Goal: Task Accomplishment & Management: Use online tool/utility

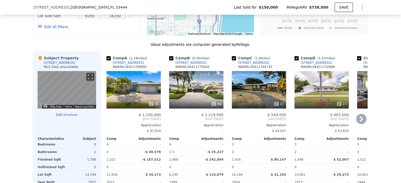
scroll to position [470, 0]
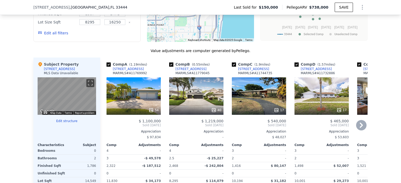
click at [202, 93] on div "40" at bounding box center [196, 97] width 54 height 38
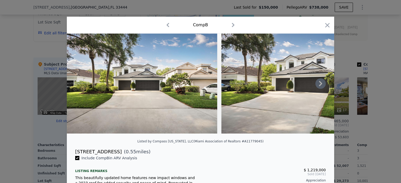
click at [317, 85] on icon at bounding box center [320, 84] width 10 height 10
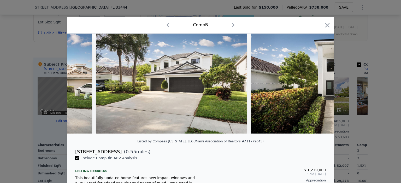
click at [317, 85] on img at bounding box center [326, 84] width 150 height 100
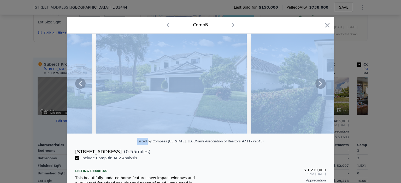
click at [317, 85] on icon at bounding box center [320, 84] width 10 height 10
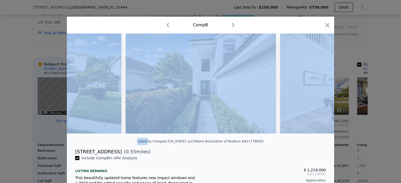
click at [317, 85] on img at bounding box center [355, 84] width 150 height 100
click at [317, 85] on icon at bounding box center [320, 84] width 10 height 10
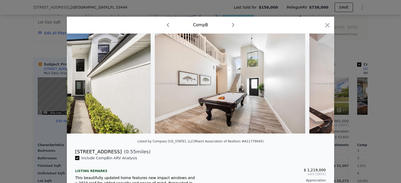
click at [317, 85] on img at bounding box center [384, 84] width 150 height 100
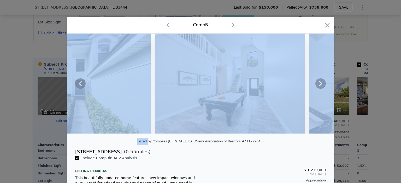
click at [317, 85] on icon at bounding box center [320, 84] width 10 height 10
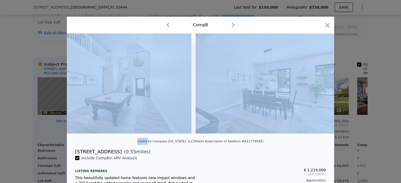
click at [317, 85] on img at bounding box center [270, 84] width 150 height 100
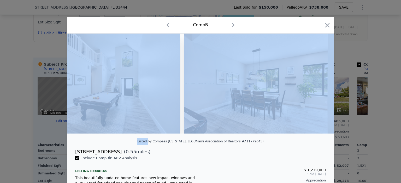
click at [317, 85] on img at bounding box center [259, 84] width 150 height 100
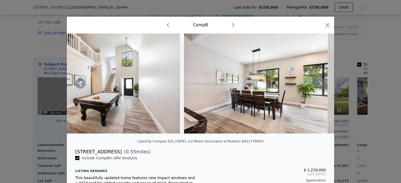
click at [317, 85] on icon at bounding box center [320, 84] width 10 height 10
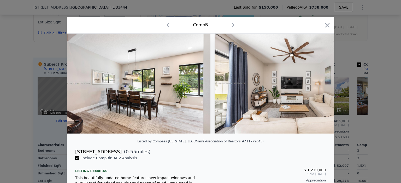
click at [317, 85] on img at bounding box center [290, 84] width 150 height 100
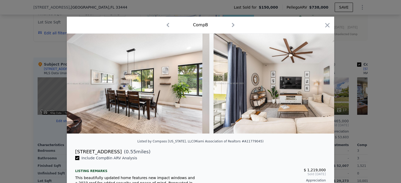
click at [317, 85] on img at bounding box center [288, 84] width 150 height 100
click at [317, 85] on icon at bounding box center [320, 84] width 10 height 10
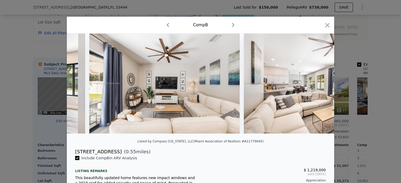
click at [317, 85] on img at bounding box center [319, 84] width 150 height 100
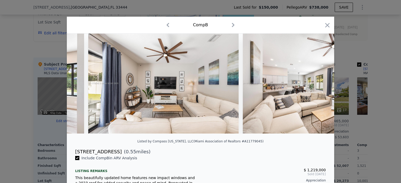
click at [317, 85] on img at bounding box center [318, 84] width 150 height 100
click at [317, 85] on icon at bounding box center [320, 84] width 10 height 10
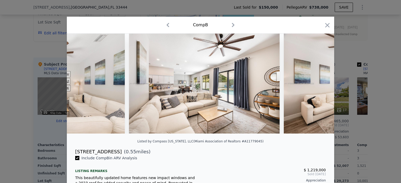
click at [317, 85] on img at bounding box center [359, 84] width 150 height 100
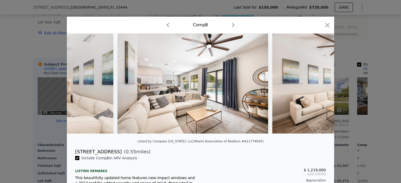
click at [317, 85] on img at bounding box center [347, 84] width 150 height 100
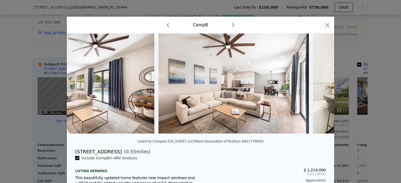
click at [317, 85] on div at bounding box center [200, 84] width 267 height 100
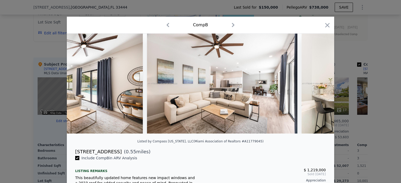
click at [317, 85] on img at bounding box center [376, 84] width 150 height 100
click at [317, 85] on icon at bounding box center [320, 84] width 10 height 10
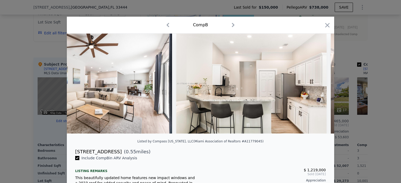
click at [317, 85] on img at bounding box center [251, 84] width 150 height 100
click at [317, 85] on icon at bounding box center [320, 84] width 10 height 10
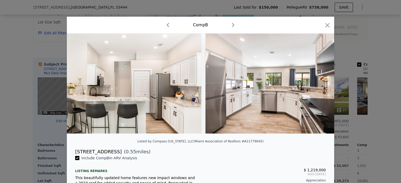
click at [317, 85] on div at bounding box center [200, 84] width 267 height 100
click at [317, 85] on icon at bounding box center [320, 84] width 10 height 10
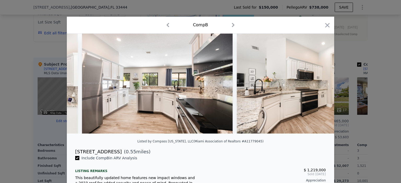
scroll to position [0, 1378]
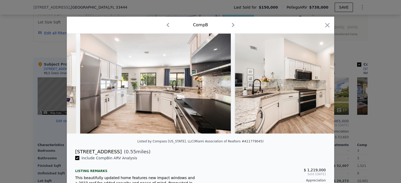
click at [317, 85] on div at bounding box center [200, 84] width 267 height 100
click at [317, 85] on icon at bounding box center [320, 84] width 10 height 10
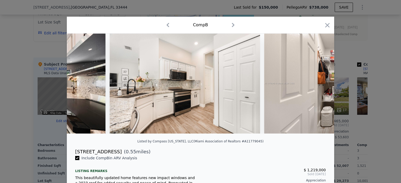
click at [317, 85] on img at bounding box center [339, 84] width 150 height 100
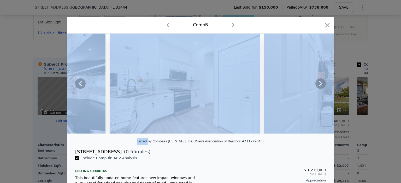
click at [317, 85] on icon at bounding box center [320, 84] width 10 height 10
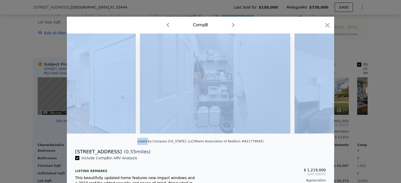
scroll to position [0, 1629]
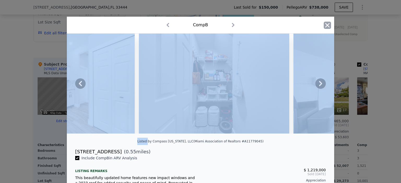
click at [325, 25] on icon "button" at bounding box center [327, 25] width 4 height 4
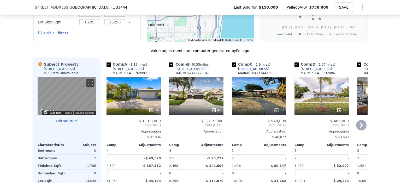
click at [356, 127] on icon at bounding box center [361, 125] width 10 height 10
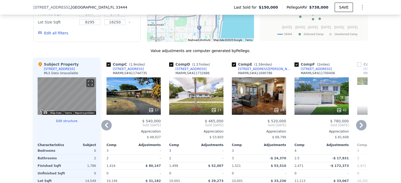
click at [356, 127] on icon at bounding box center [361, 125] width 10 height 10
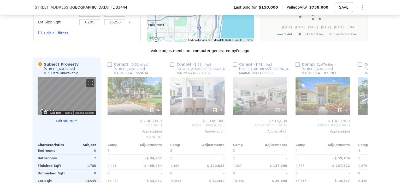
scroll to position [0, 376]
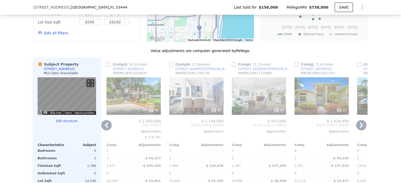
click at [356, 127] on icon at bounding box center [361, 125] width 10 height 10
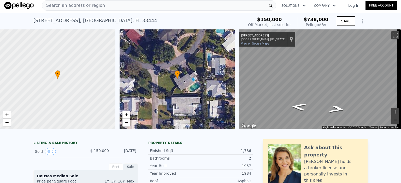
scroll to position [0, 0]
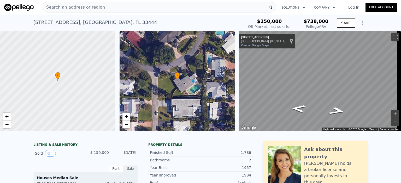
click at [359, 23] on icon "Show Options" at bounding box center [362, 23] width 6 height 6
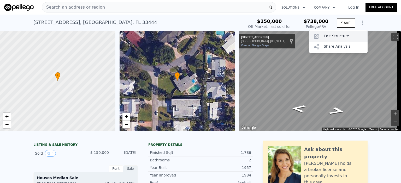
click at [340, 37] on div "Edit Structure" at bounding box center [338, 36] width 58 height 10
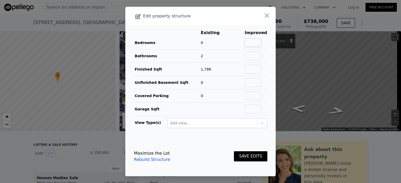
click at [250, 41] on input "text" at bounding box center [253, 42] width 17 height 9
click at [248, 41] on input "text" at bounding box center [253, 42] width 17 height 9
type input "4"
click at [254, 58] on input "text" at bounding box center [253, 56] width 17 height 9
type input "3"
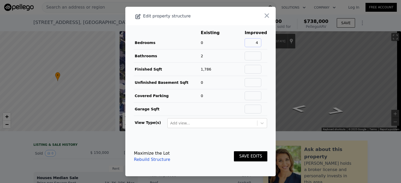
drag, startPoint x: 258, startPoint y: 43, endPoint x: 252, endPoint y: 42, distance: 5.5
click at [252, 42] on input "4" at bounding box center [253, 42] width 17 height 9
type input "2"
click at [250, 154] on button "SAVE EDITS" at bounding box center [250, 157] width 33 height 10
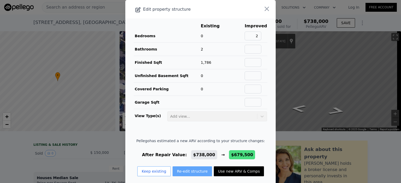
click at [179, 170] on button "Re-edit structure" at bounding box center [193, 172] width 40 height 10
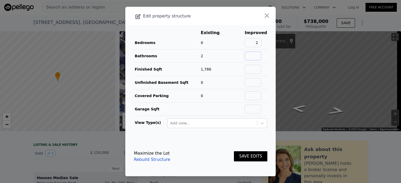
click at [252, 53] on input "text" at bounding box center [253, 56] width 17 height 9
type input "2"
click at [253, 69] on input "text" at bounding box center [253, 69] width 17 height 9
type input "1786"
click at [255, 80] on input "text" at bounding box center [253, 82] width 17 height 9
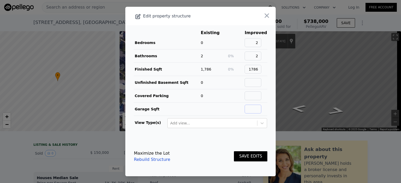
click at [256, 108] on input "text" at bounding box center [253, 109] width 17 height 9
click at [254, 155] on button "SAVE EDITS" at bounding box center [250, 157] width 33 height 10
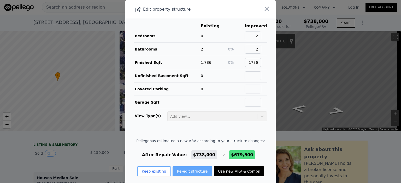
click at [183, 171] on button "Re-edit structure" at bounding box center [193, 172] width 40 height 10
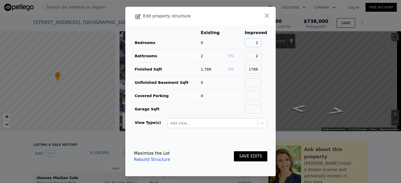
drag, startPoint x: 258, startPoint y: 41, endPoint x: 252, endPoint y: 41, distance: 5.7
click at [252, 41] on input "2" at bounding box center [253, 42] width 17 height 9
type input "4"
drag, startPoint x: 259, startPoint y: 54, endPoint x: 255, endPoint y: 54, distance: 4.2
click at [255, 54] on input "2" at bounding box center [253, 56] width 17 height 9
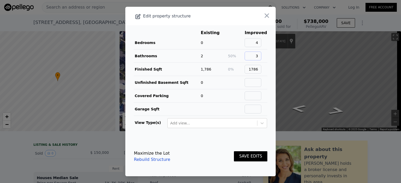
type input "3"
drag, startPoint x: 257, startPoint y: 69, endPoint x: 245, endPoint y: 70, distance: 12.6
click at [245, 70] on input "1786" at bounding box center [253, 69] width 17 height 9
click at [245, 157] on button "SAVE EDITS" at bounding box center [250, 157] width 33 height 10
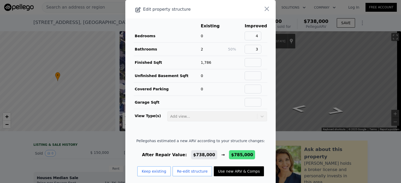
click at [233, 172] on button "Use new ARV & Comps" at bounding box center [239, 172] width 50 height 10
type input "$ 785,000"
type input "$ 572,855"
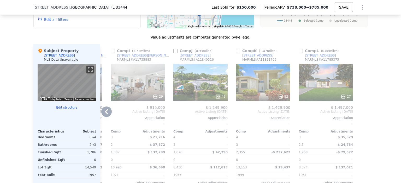
scroll to position [509, 0]
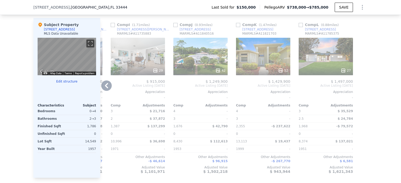
click at [192, 59] on div "42" at bounding box center [200, 57] width 54 height 38
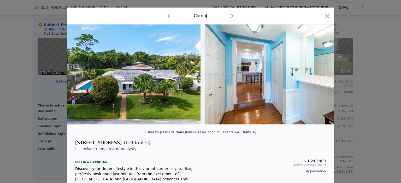
scroll to position [87, 0]
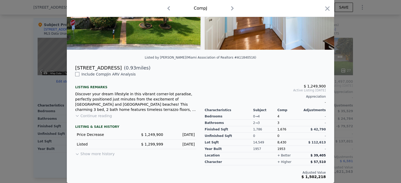
click at [359, 98] on div at bounding box center [200, 91] width 401 height 183
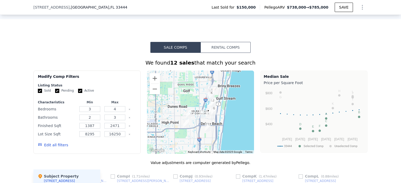
scroll to position [367, 0]
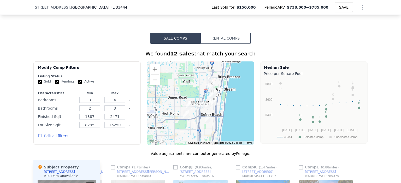
click at [357, 6] on button "Show Options" at bounding box center [362, 7] width 10 height 10
click at [336, 21] on div "Edit Structure" at bounding box center [338, 21] width 58 height 10
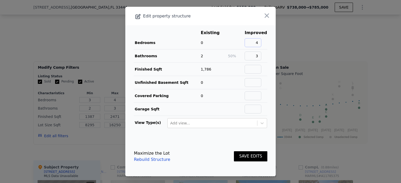
drag, startPoint x: 260, startPoint y: 41, endPoint x: 246, endPoint y: 42, distance: 13.6
click at [246, 42] on input "4" at bounding box center [253, 42] width 17 height 9
type input "2"
click at [254, 156] on button "SAVE EDITS" at bounding box center [250, 157] width 33 height 10
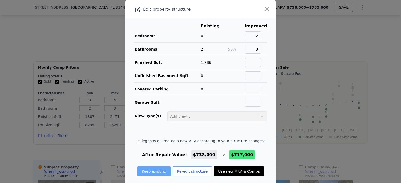
click at [150, 168] on button "Keep existing" at bounding box center [153, 172] width 33 height 10
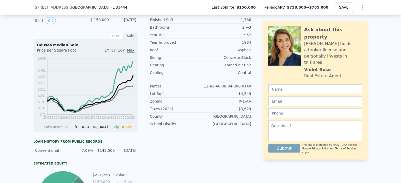
scroll to position [210, 0]
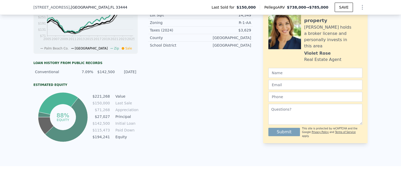
click at [359, 8] on icon "Show Options" at bounding box center [362, 7] width 6 height 6
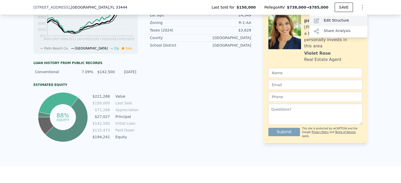
click at [339, 21] on div "Edit Structure" at bounding box center [338, 21] width 58 height 10
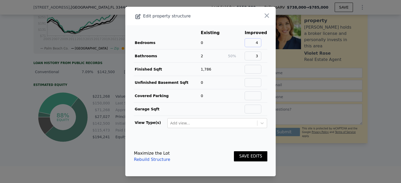
drag, startPoint x: 258, startPoint y: 41, endPoint x: 230, endPoint y: 45, distance: 28.6
click at [230, 45] on tr "Bedrooms 0 4" at bounding box center [201, 42] width 134 height 13
click at [242, 156] on button "SAVE EDITS" at bounding box center [250, 157] width 33 height 10
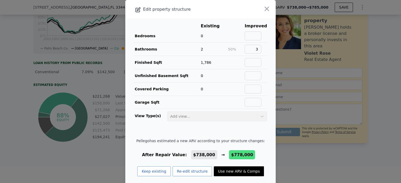
click at [229, 170] on button "Use new ARV & Comps" at bounding box center [239, 172] width 50 height 10
type input "$ 778,000"
type input "$ 566,291"
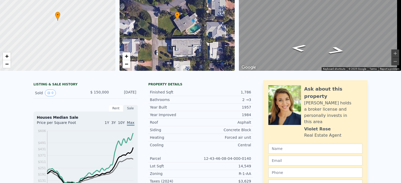
scroll to position [0, 0]
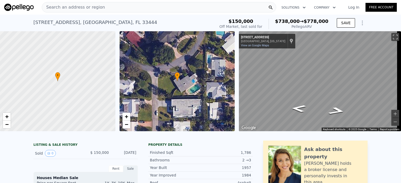
click at [359, 26] on icon "Show Options" at bounding box center [362, 23] width 6 height 6
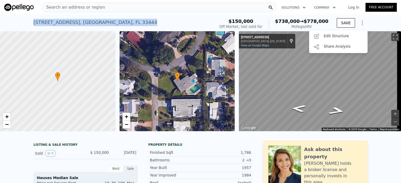
drag, startPoint x: 125, startPoint y: 28, endPoint x: 27, endPoint y: 31, distance: 98.2
click at [27, 31] on div "[STREET_ADDRESS] Sold [DATE] for $150k (~ARV $738k → $778k ) $150,000 Off Marke…" at bounding box center [200, 23] width 401 height 17
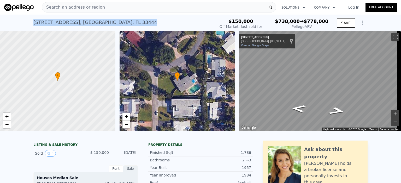
copy div "[STREET_ADDRESS]"
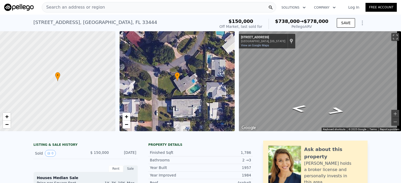
click at [73, 6] on span "Search an address or region" at bounding box center [73, 7] width 63 height 6
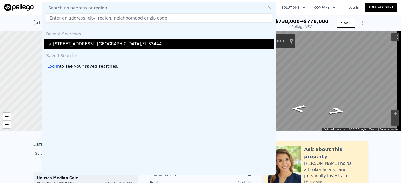
click at [77, 46] on div "[STREET_ADDRESS]" at bounding box center [107, 44] width 109 height 6
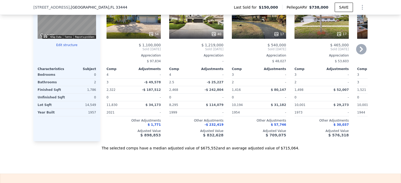
scroll to position [520, 0]
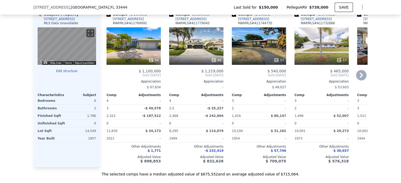
click at [361, 76] on icon at bounding box center [361, 75] width 10 height 10
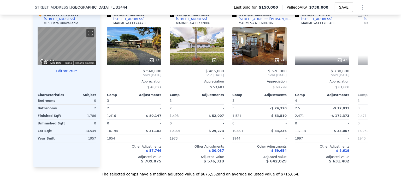
scroll to position [0, 125]
